Goal: Navigation & Orientation: Find specific page/section

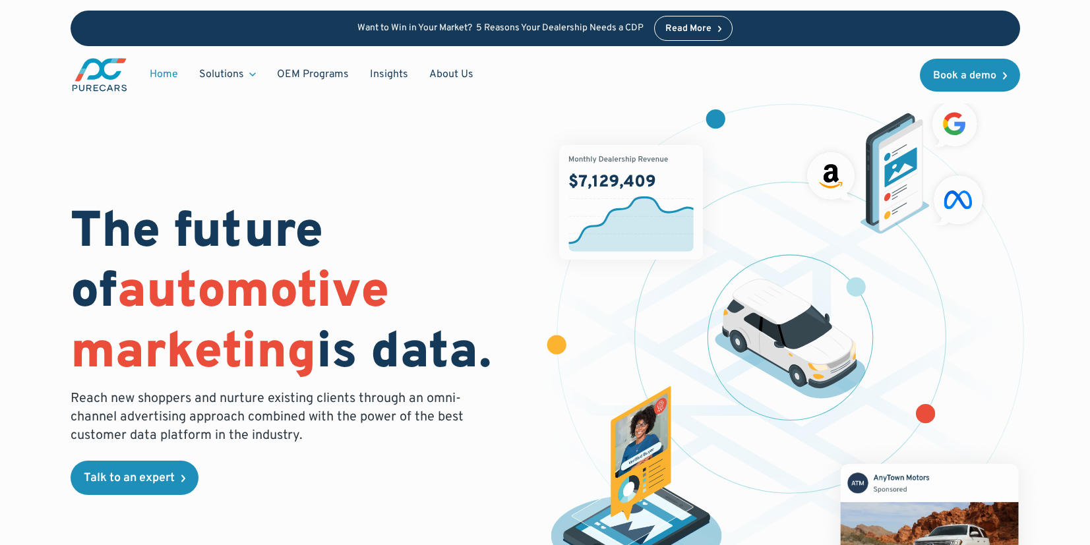
click at [341, 280] on span "automotive marketing" at bounding box center [230, 323] width 319 height 123
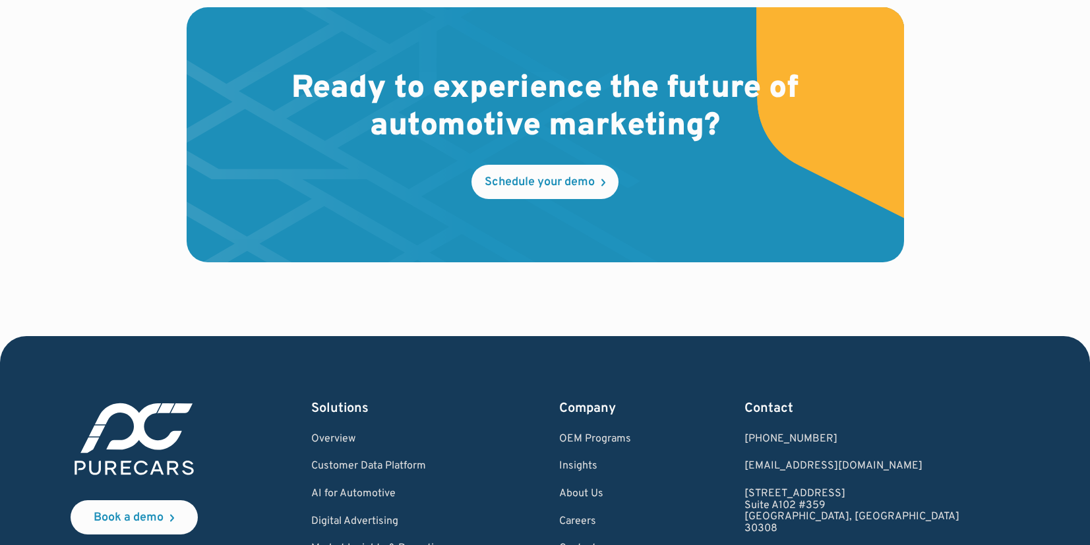
scroll to position [3964, 0]
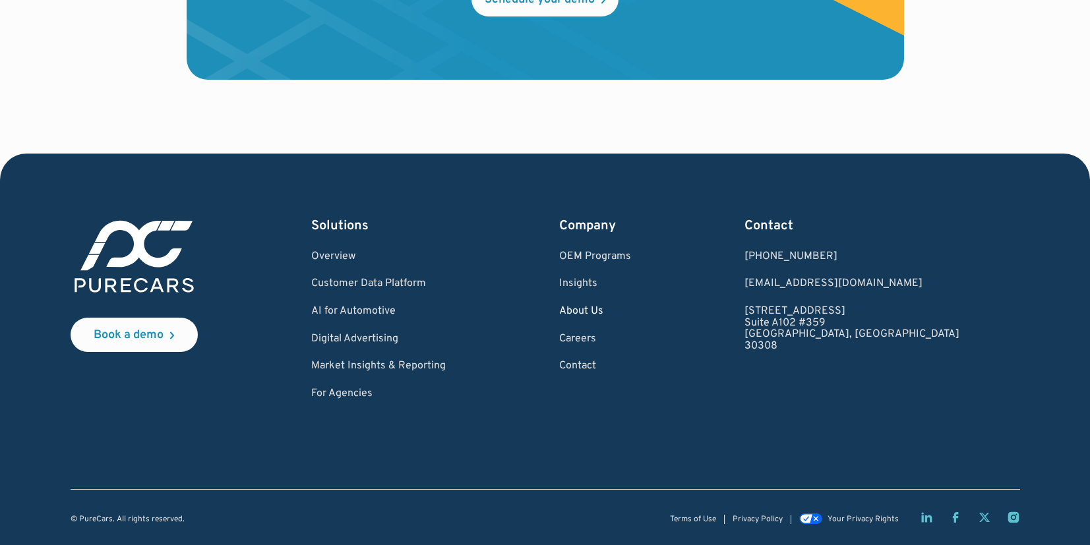
click at [630, 313] on link "About Us" at bounding box center [595, 312] width 72 height 12
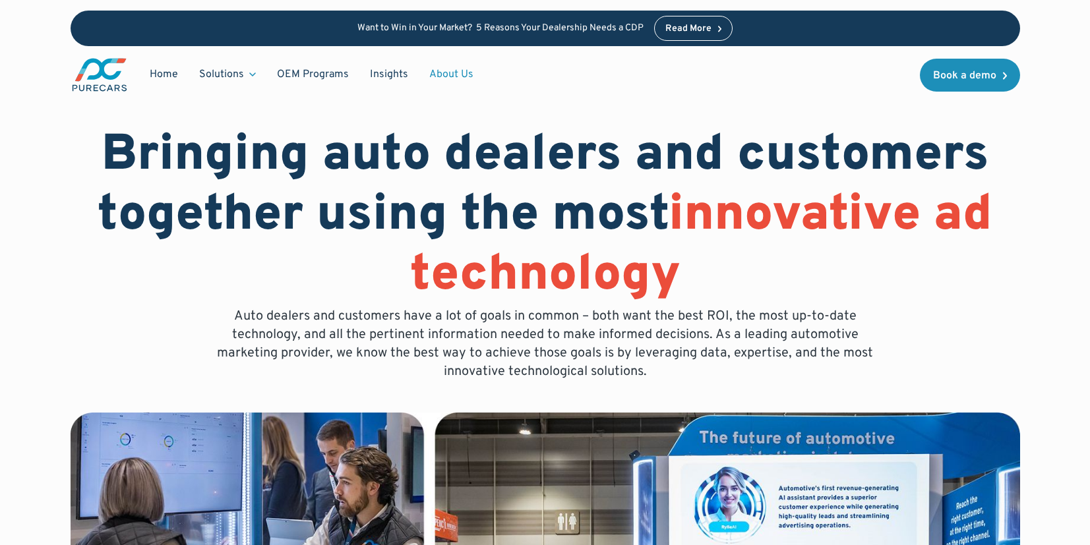
click at [456, 74] on link "About Us" at bounding box center [451, 74] width 65 height 25
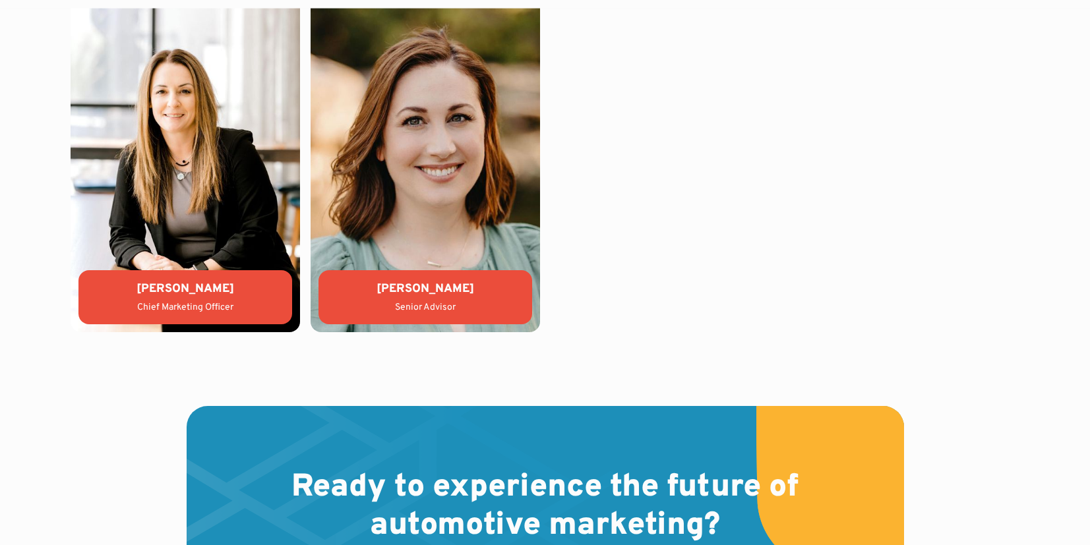
scroll to position [3949, 0]
